Goal: Task Accomplishment & Management: Manage account settings

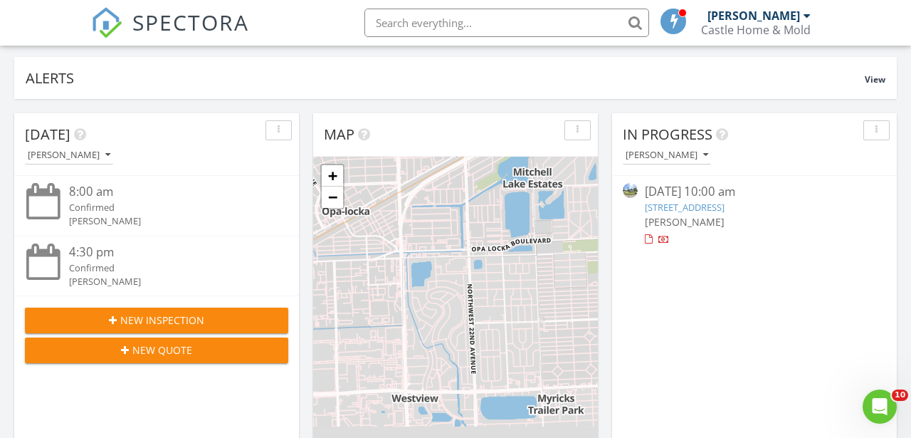
click at [725, 201] on link "6870 SW 15th St, Pompano Beach, FL 33068" at bounding box center [685, 207] width 80 height 13
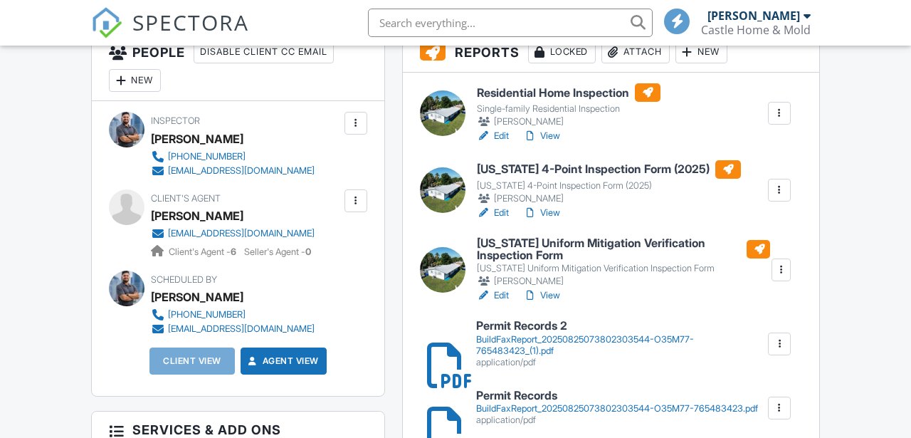
click at [543, 350] on div "BuildFaxReport_20250825073802303544-O35M77-765483423_(1).pdf" at bounding box center [621, 345] width 290 height 23
click at [551, 303] on link "View" at bounding box center [541, 295] width 37 height 14
click at [140, 85] on div "New" at bounding box center [135, 80] width 52 height 23
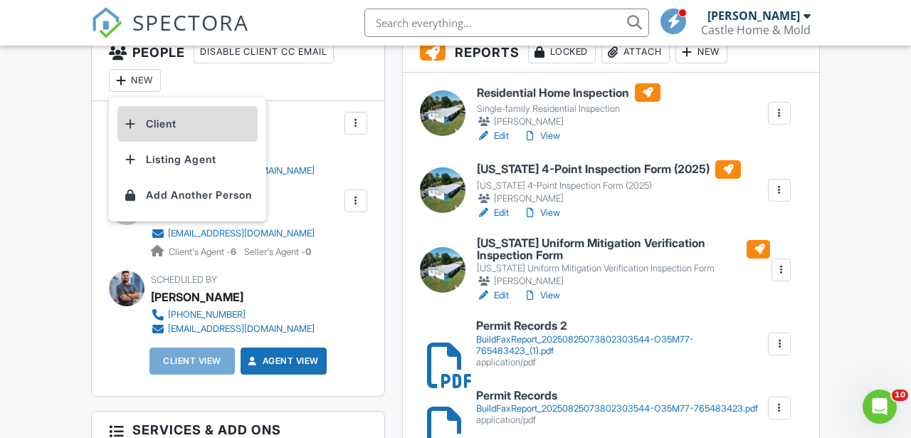
click at [173, 137] on li "Client" at bounding box center [187, 124] width 140 height 36
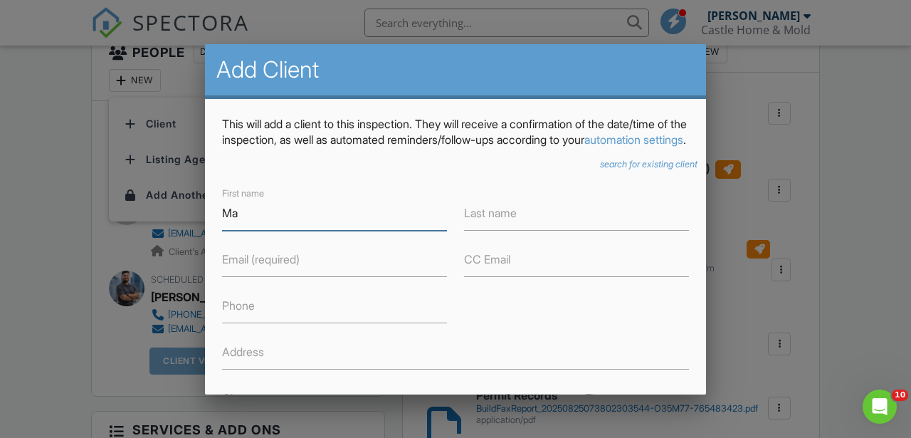
type input "M"
type input "Alvaro Javier"
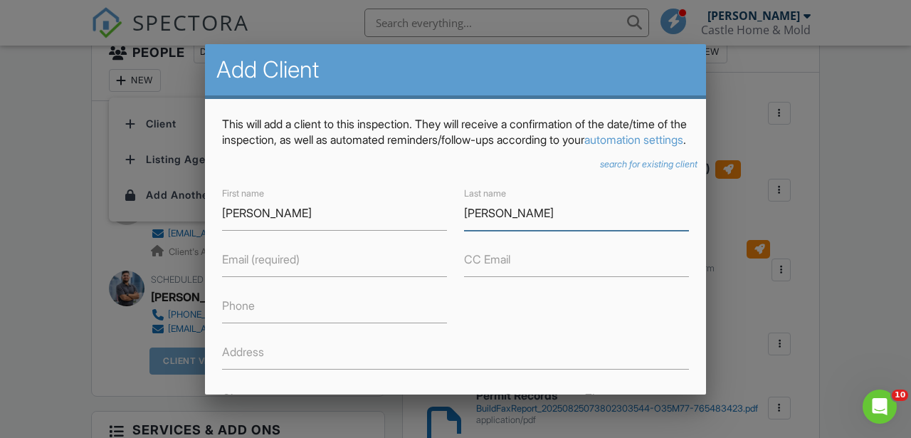
type input "Munoz Suarez"
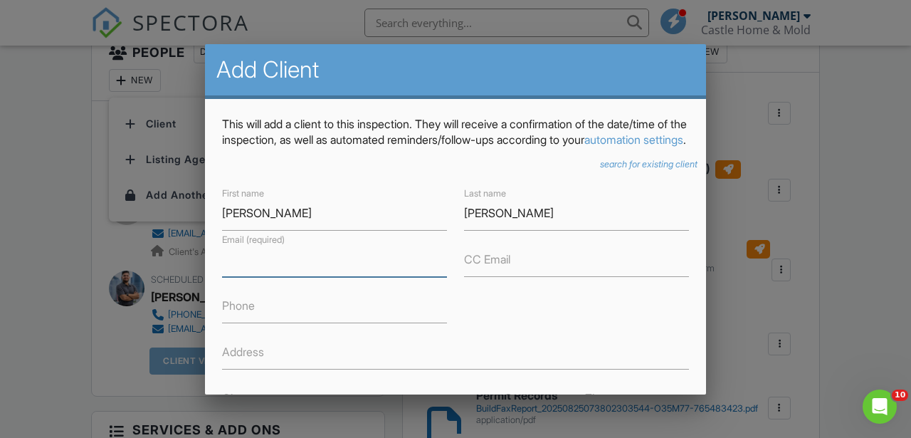
paste input "Jul 19, 2021"
type input "ajms01@hotmail.com"
click at [253, 313] on label "Phone" at bounding box center [238, 306] width 33 height 16
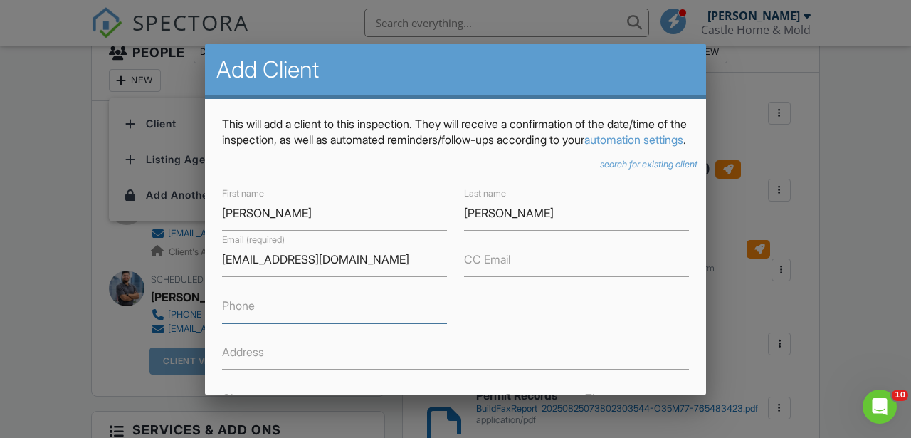
click at [253, 323] on input "Phone" at bounding box center [334, 305] width 225 height 35
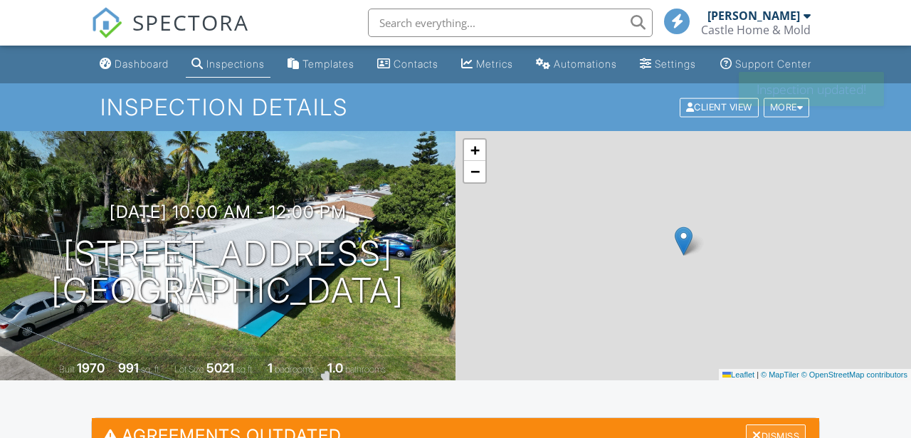
click at [779, 424] on div "Dismiss" at bounding box center [776, 435] width 60 height 22
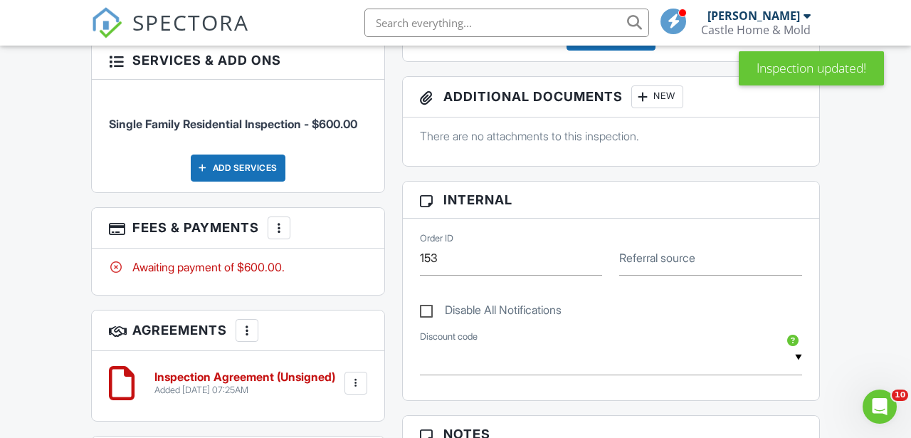
scroll to position [850, 0]
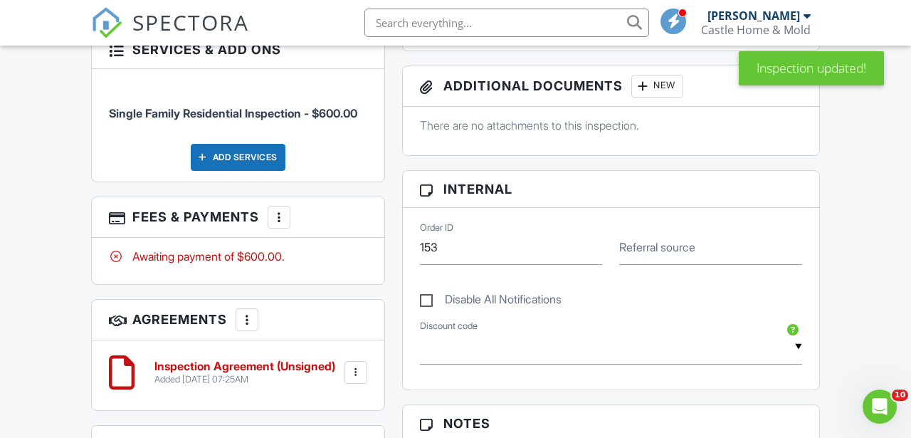
click at [282, 224] on div at bounding box center [279, 217] width 14 height 14
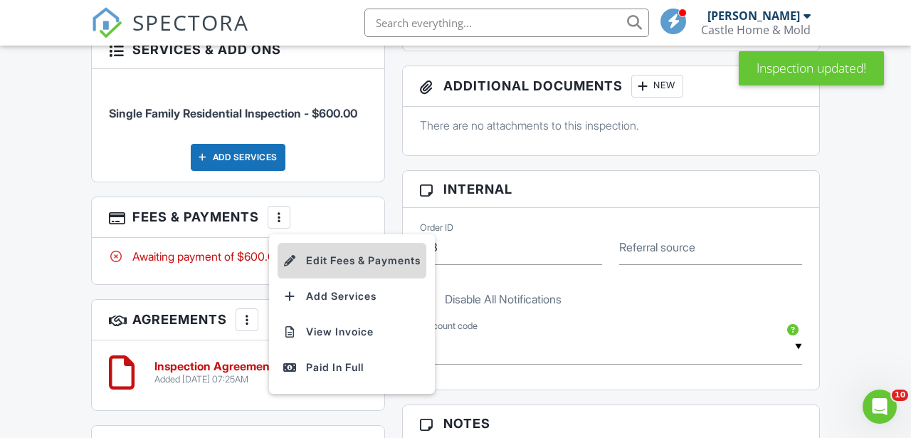
click at [373, 271] on li "Edit Fees & Payments" at bounding box center [352, 261] width 149 height 36
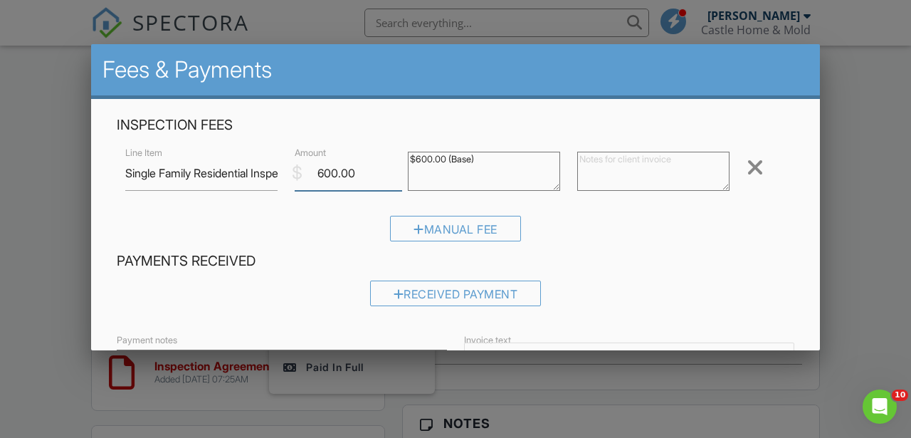
drag, startPoint x: 363, startPoint y: 172, endPoint x: 269, endPoint y: 164, distance: 94.4
click at [270, 167] on div "Line Item Single Family Residential Inspection $ Amount 600.00 $600.00 (Base) R…" at bounding box center [456, 173] width 678 height 57
type input "500"
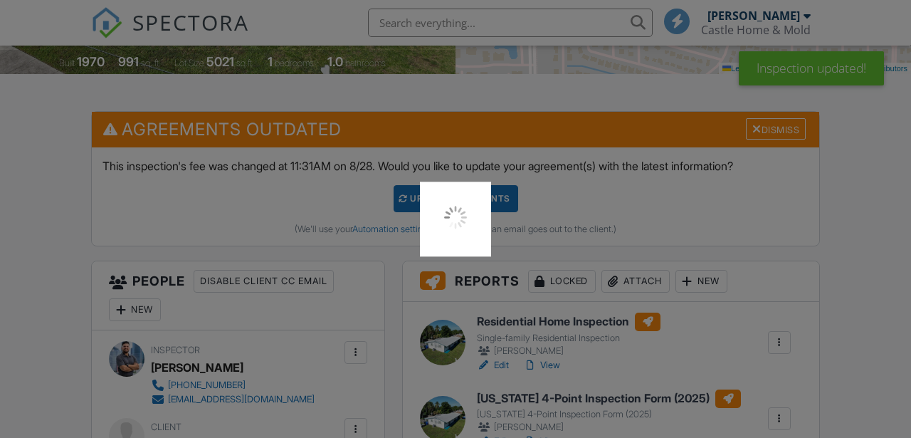
scroll to position [306, 0]
